Goal: Browse casually: Explore the website without a specific task or goal

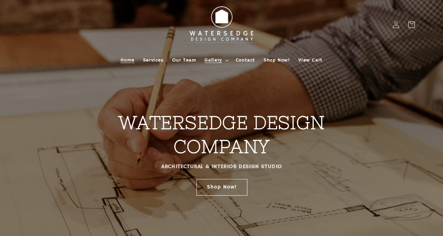
click at [211, 60] on span "Gallery" at bounding box center [212, 60] width 17 height 6
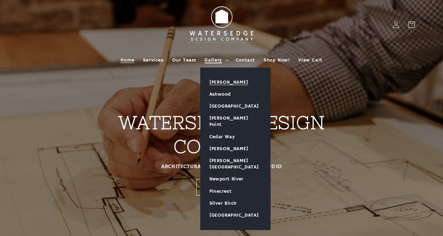
click at [218, 83] on link "[PERSON_NAME]" at bounding box center [236, 82] width 70 height 12
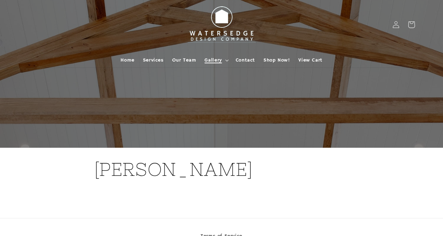
click at [216, 59] on span "Gallery" at bounding box center [212, 60] width 17 height 6
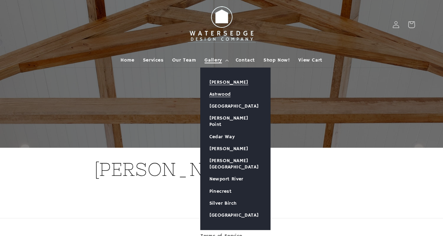
click at [215, 95] on link "Ashwood" at bounding box center [236, 94] width 70 height 12
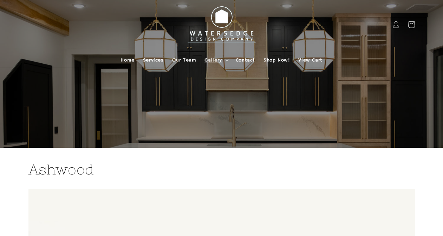
click at [216, 61] on span "Gallery" at bounding box center [212, 60] width 17 height 6
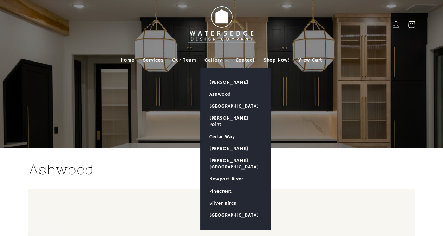
click at [212, 106] on link "[GEOGRAPHIC_DATA]" at bounding box center [236, 106] width 70 height 12
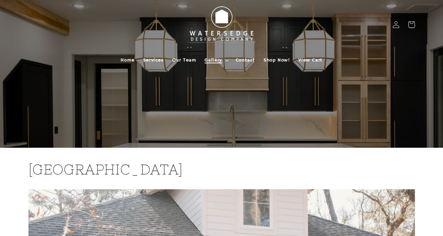
click at [217, 58] on span "Gallery" at bounding box center [212, 60] width 17 height 6
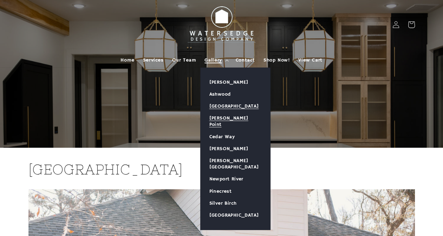
click at [218, 120] on link "[PERSON_NAME] Point" at bounding box center [236, 121] width 70 height 18
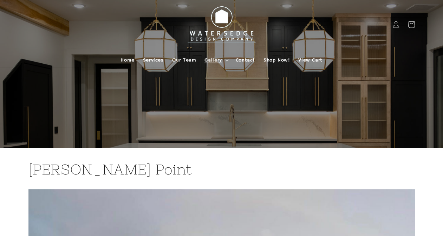
click at [218, 59] on span "Gallery" at bounding box center [212, 60] width 17 height 6
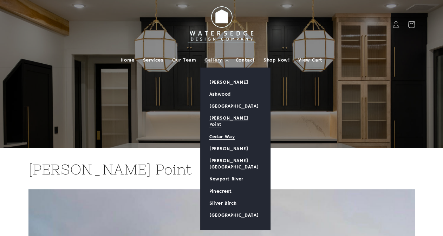
click at [214, 131] on link "Cedar Way" at bounding box center [236, 137] width 70 height 12
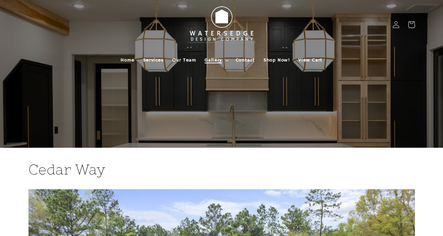
click at [214, 59] on span "Gallery" at bounding box center [212, 60] width 17 height 6
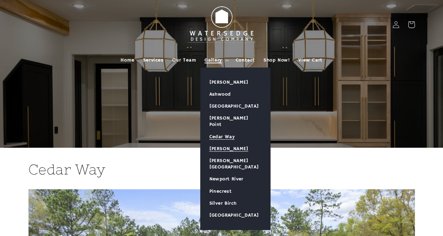
click at [219, 143] on link "[PERSON_NAME]" at bounding box center [236, 149] width 70 height 12
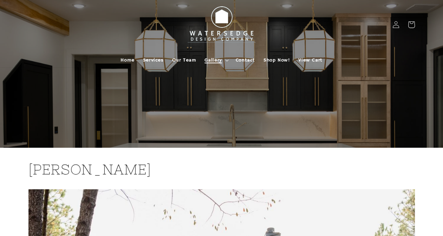
click at [214, 61] on span "Gallery" at bounding box center [212, 60] width 17 height 6
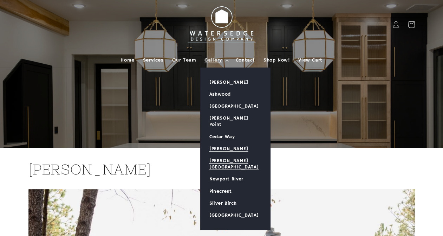
click at [221, 155] on link "[PERSON_NAME][GEOGRAPHIC_DATA]" at bounding box center [236, 164] width 70 height 18
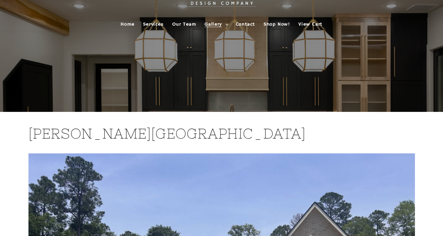
scroll to position [35, 0]
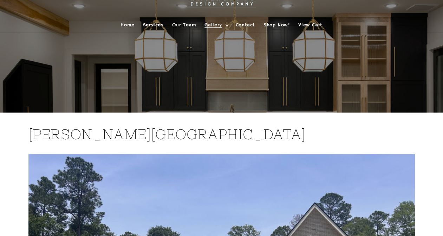
click at [214, 25] on span "Gallery" at bounding box center [212, 25] width 17 height 6
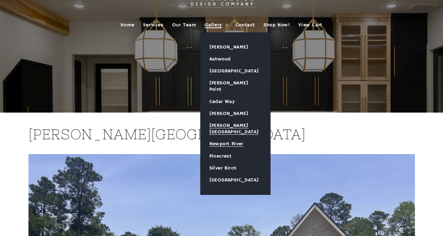
click at [220, 138] on link "Newport River" at bounding box center [236, 144] width 70 height 12
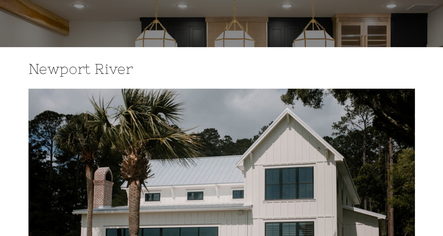
scroll to position [35, 0]
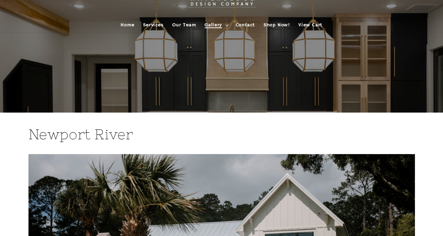
click at [213, 24] on span "Gallery" at bounding box center [212, 25] width 17 height 6
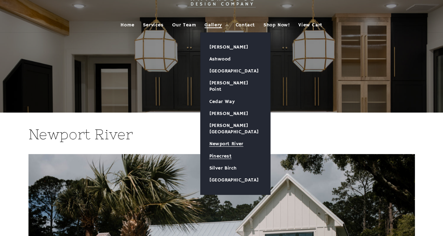
click at [223, 150] on link "Pinecrest" at bounding box center [236, 156] width 70 height 12
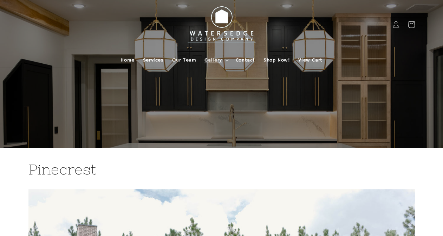
click at [214, 58] on span "Gallery" at bounding box center [212, 60] width 17 height 6
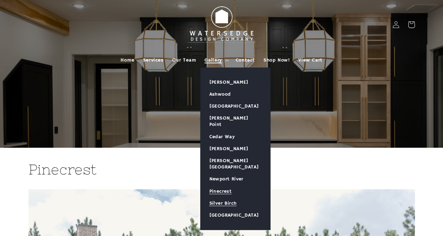
click at [215, 197] on link "Silver Birch" at bounding box center [236, 203] width 70 height 12
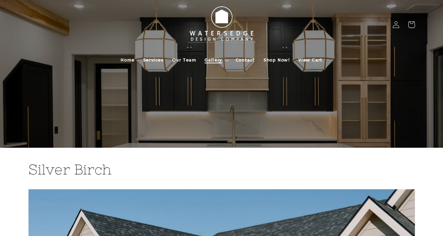
click at [216, 62] on span "Gallery" at bounding box center [212, 60] width 17 height 6
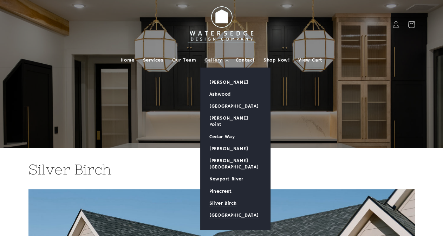
click at [225, 209] on link "[GEOGRAPHIC_DATA]" at bounding box center [236, 215] width 70 height 12
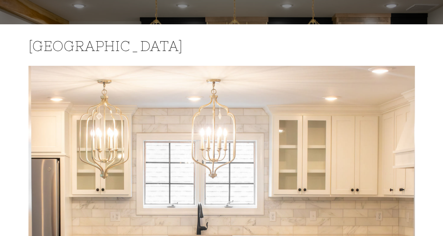
scroll to position [51, 0]
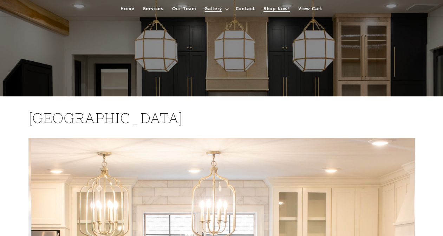
click at [278, 6] on span "Shop Now!" at bounding box center [276, 9] width 26 height 6
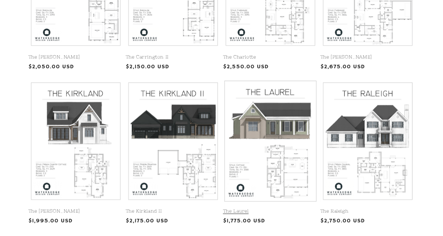
scroll to position [281, 0]
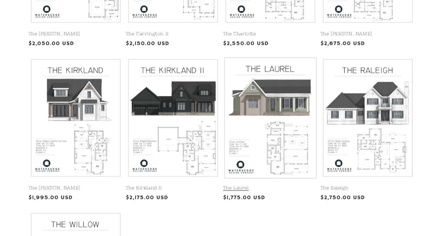
click at [277, 185] on link "The Laurel" at bounding box center [270, 188] width 94 height 6
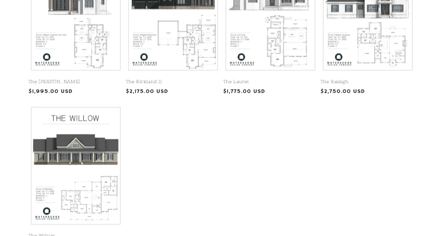
scroll to position [255, 0]
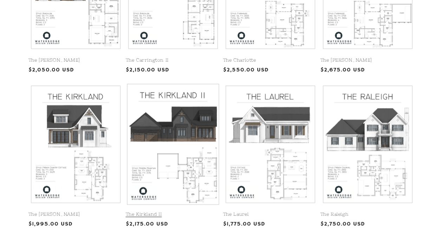
click at [149, 216] on link "The Kirkland II" at bounding box center [173, 214] width 94 height 6
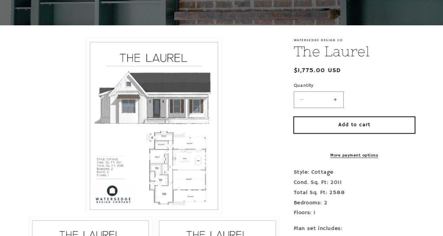
scroll to position [140, 0]
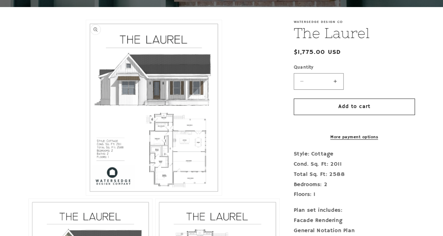
click at [86, 195] on button "Open media 1 in modal" at bounding box center [86, 195] width 0 height 0
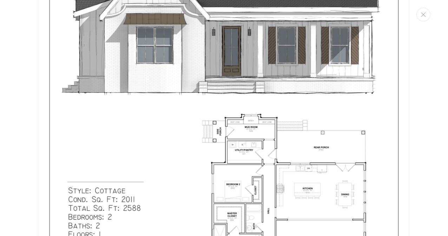
scroll to position [253, 0]
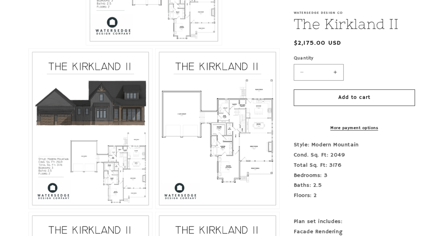
scroll to position [281, 0]
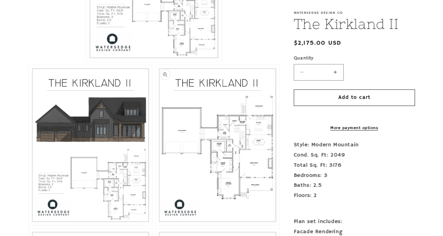
click at [156, 225] on button "Open media 3 in modal" at bounding box center [156, 225] width 0 height 0
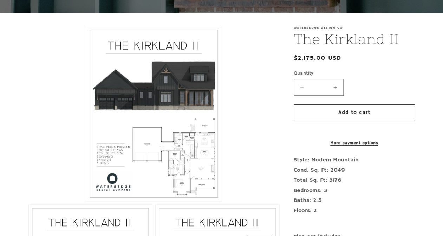
scroll to position [140, 0]
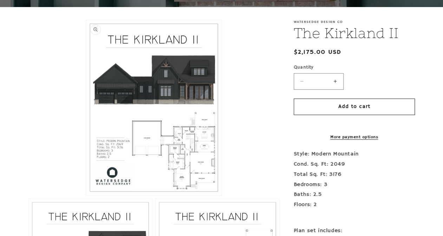
click at [86, 195] on button "Open media 1 in modal" at bounding box center [86, 195] width 0 height 0
drag, startPoint x: 207, startPoint y: 146, endPoint x: 96, endPoint y: 31, distance: 160.0
click at [86, 195] on button "Open media 1 in modal" at bounding box center [86, 195] width 0 height 0
drag, startPoint x: 152, startPoint y: 73, endPoint x: 270, endPoint y: 80, distance: 118.9
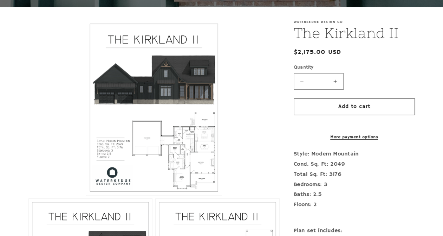
click at [270, 80] on li "Open media 1 in modal" at bounding box center [153, 108] width 251 height 176
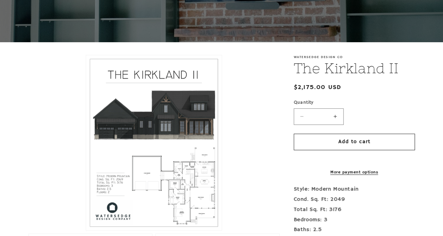
scroll to position [0, 0]
